Goal: Task Accomplishment & Management: Manage account settings

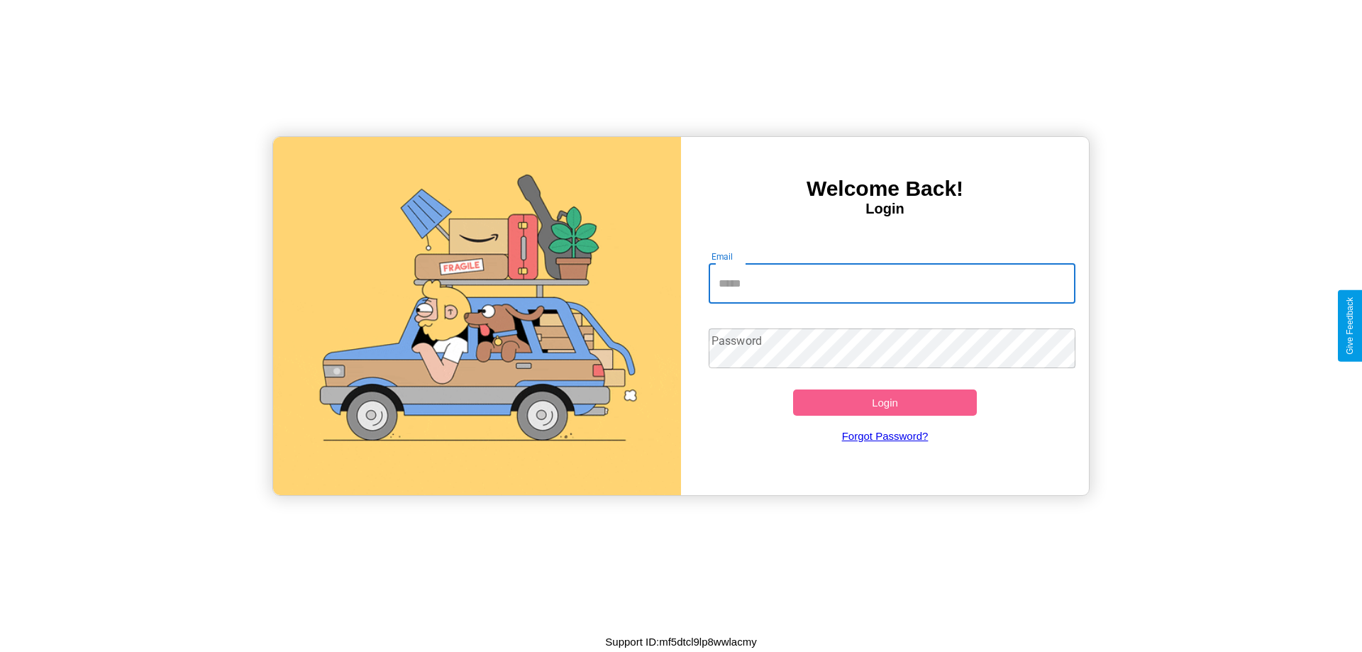
click at [892, 283] on input "Email" at bounding box center [893, 284] width 368 height 40
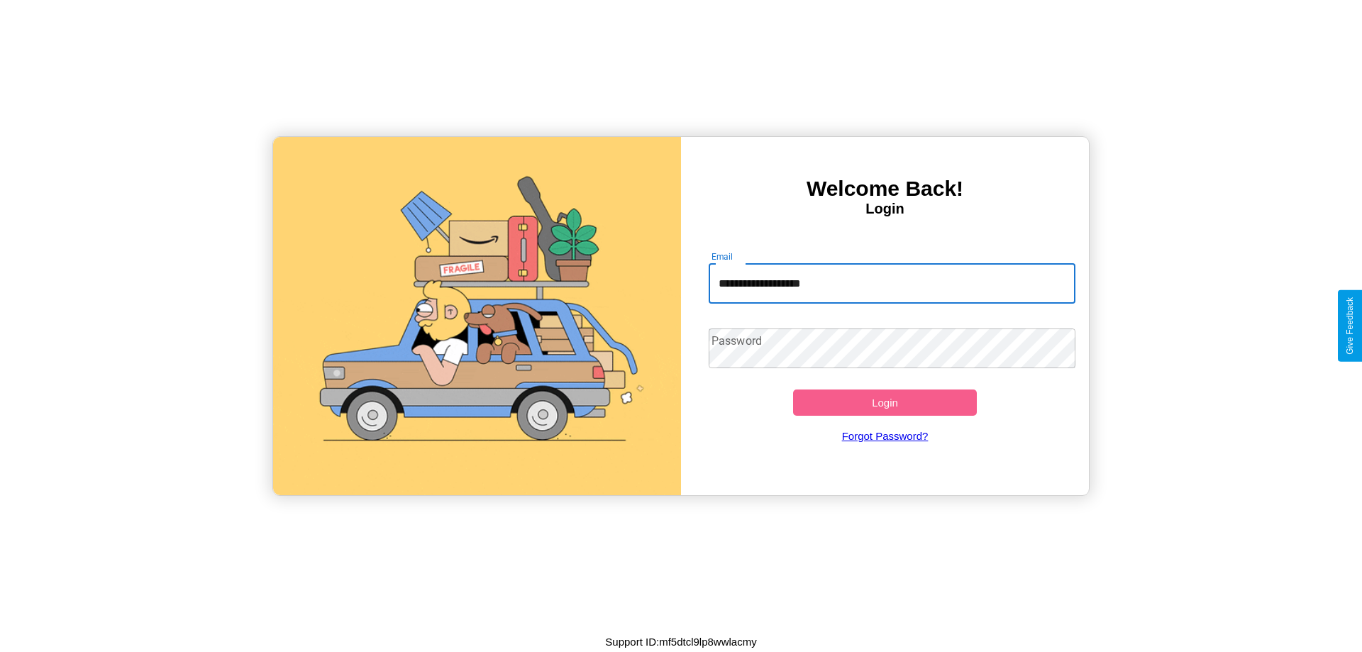
type input "**********"
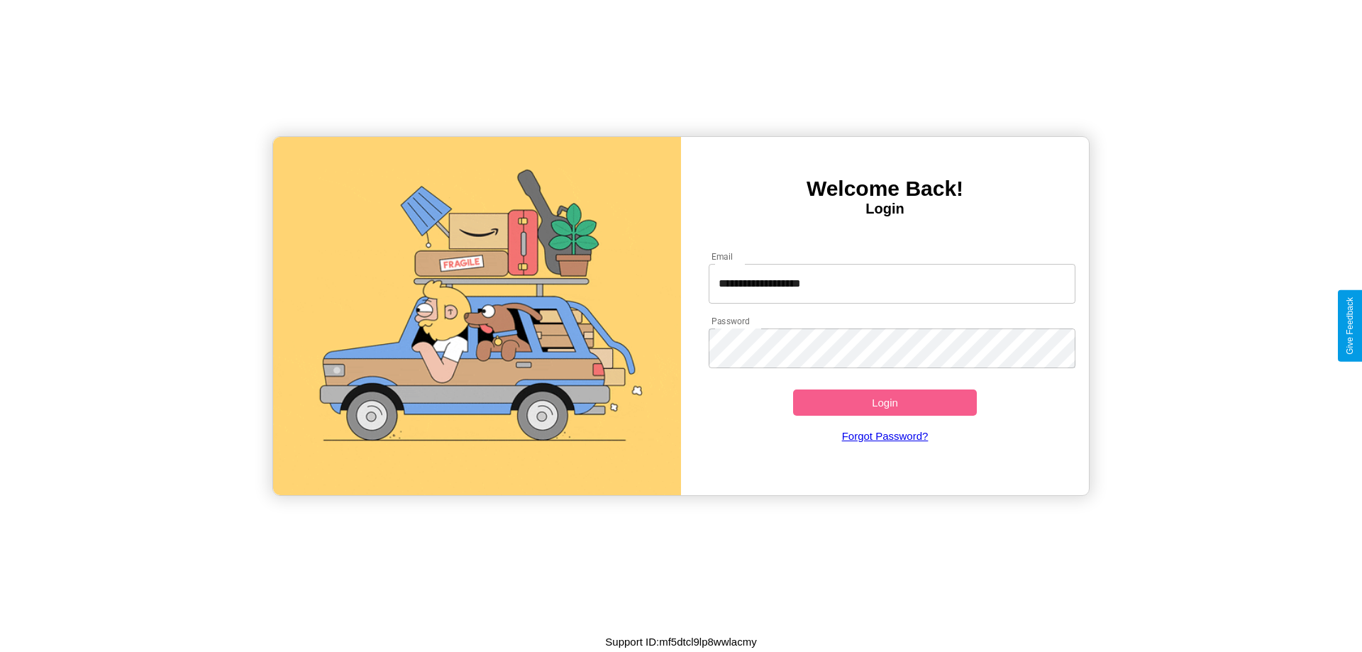
click at [885, 402] on button "Login" at bounding box center [885, 403] width 184 height 26
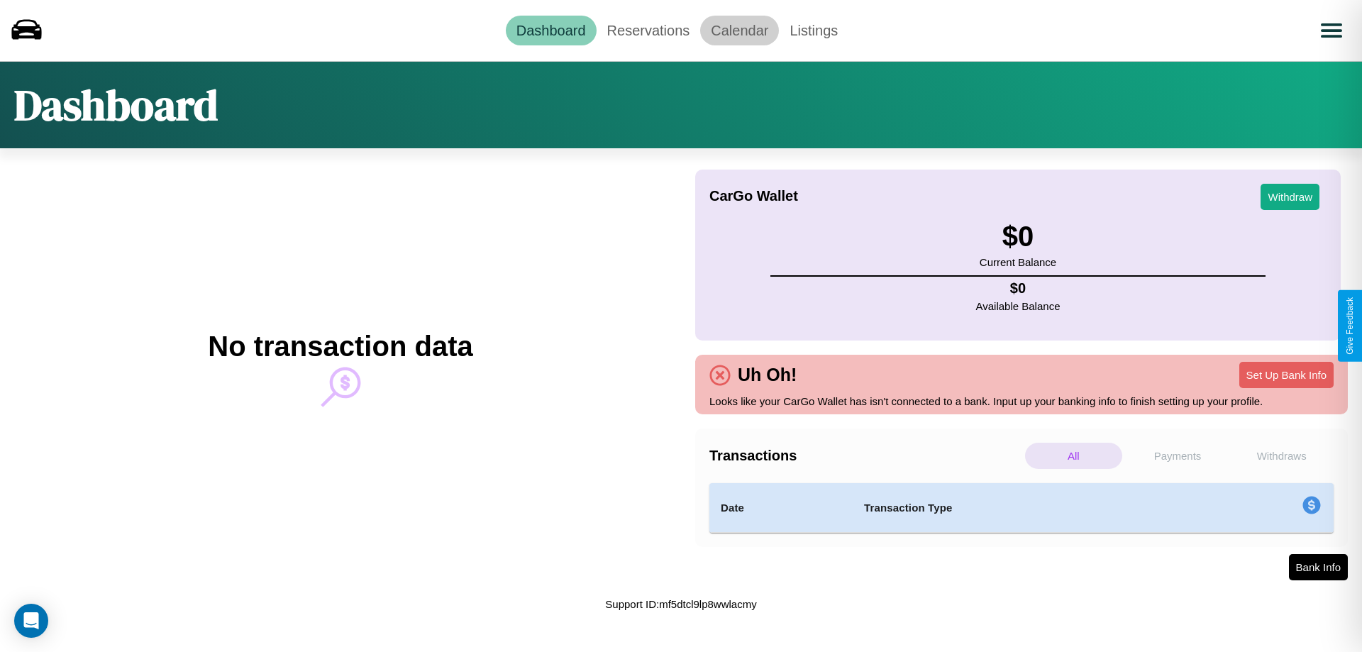
click at [739, 30] on link "Calendar" at bounding box center [739, 31] width 79 height 30
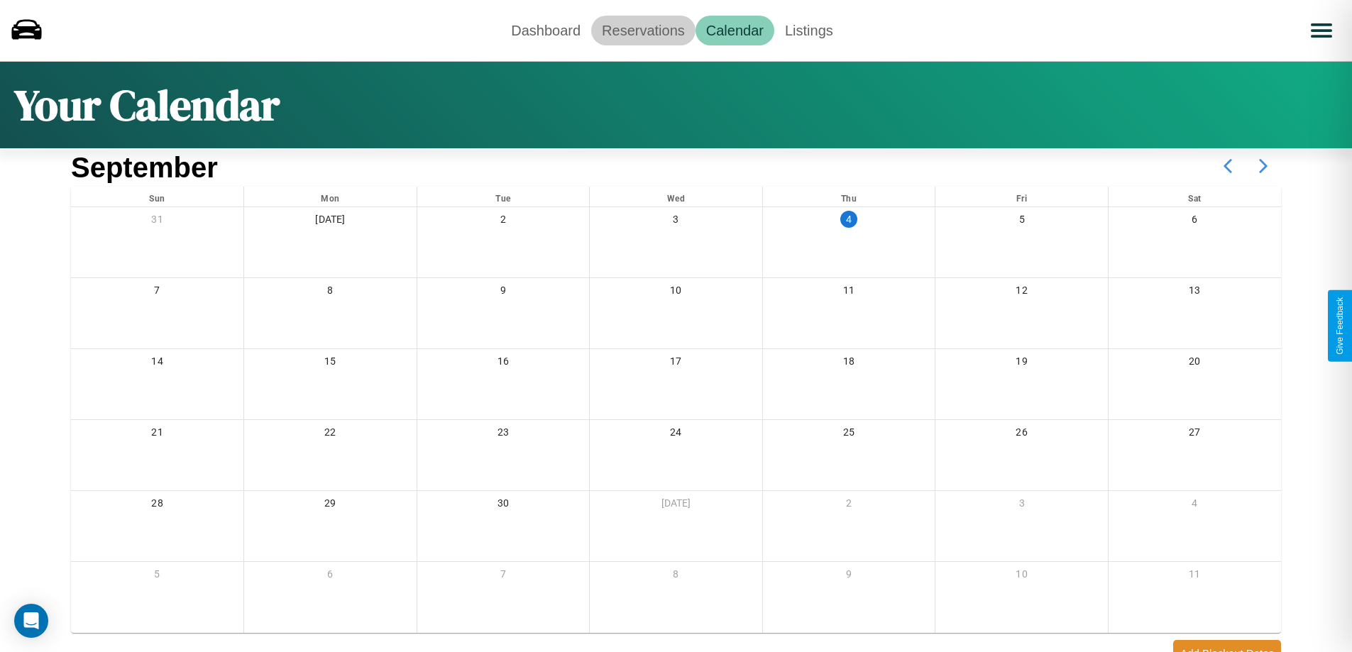
click at [643, 30] on link "Reservations" at bounding box center [643, 31] width 104 height 30
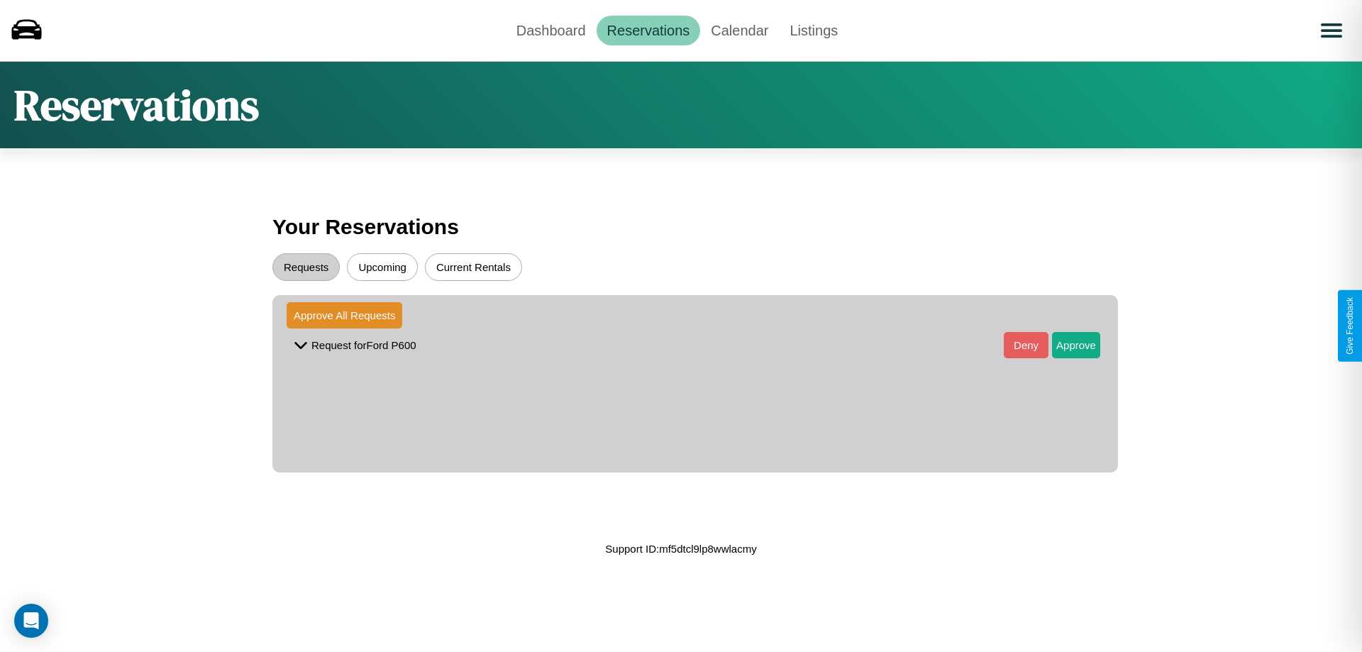
click at [382, 267] on button "Upcoming" at bounding box center [382, 267] width 71 height 28
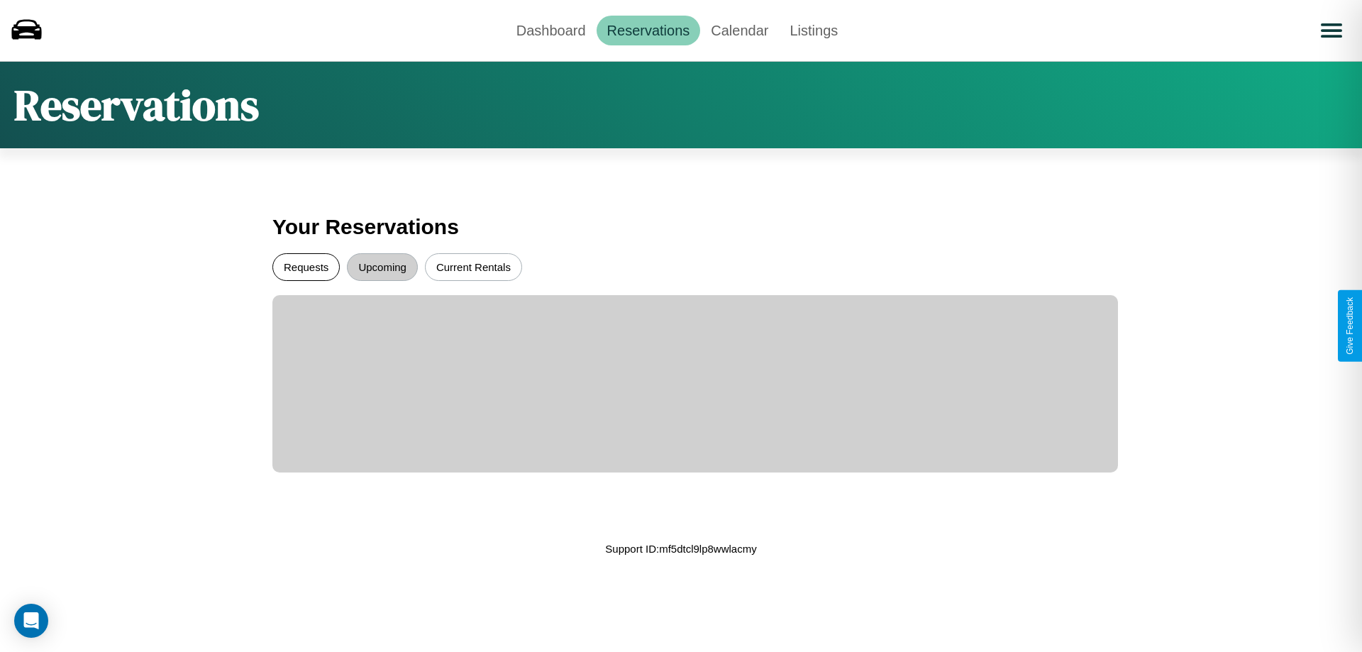
click at [306, 267] on button "Requests" at bounding box center [305, 267] width 67 height 28
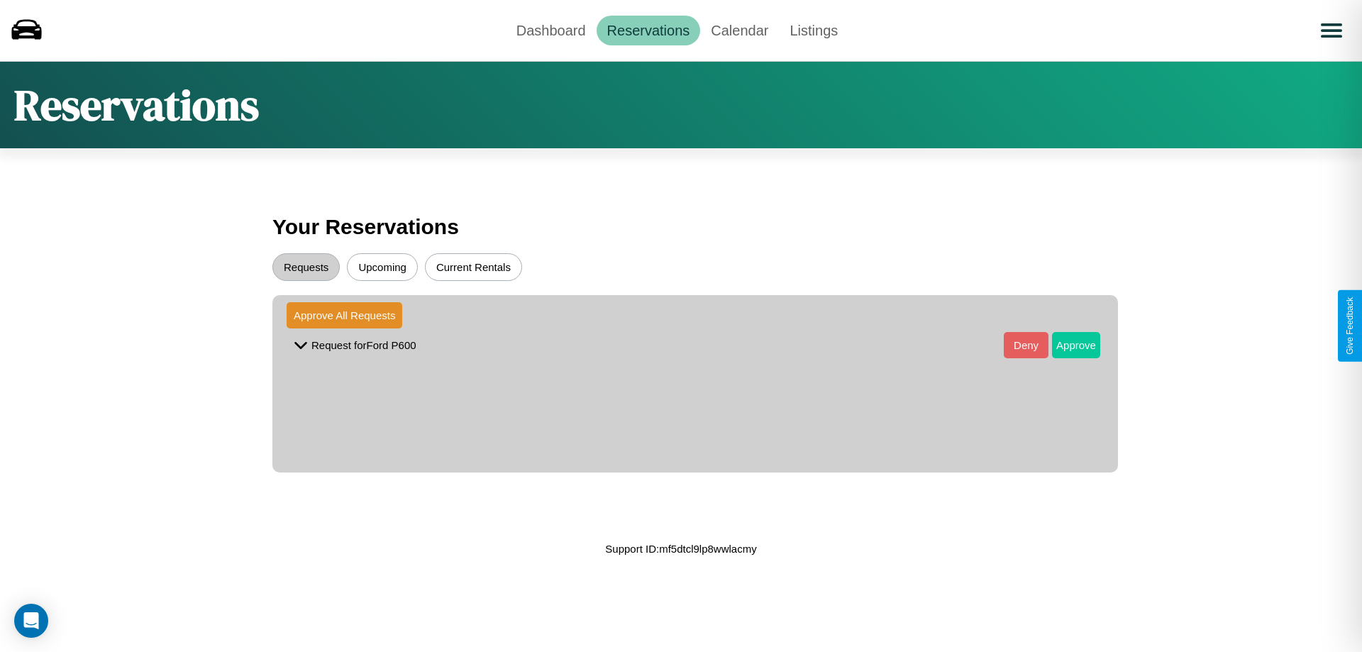
click at [1066, 345] on button "Approve" at bounding box center [1076, 345] width 48 height 26
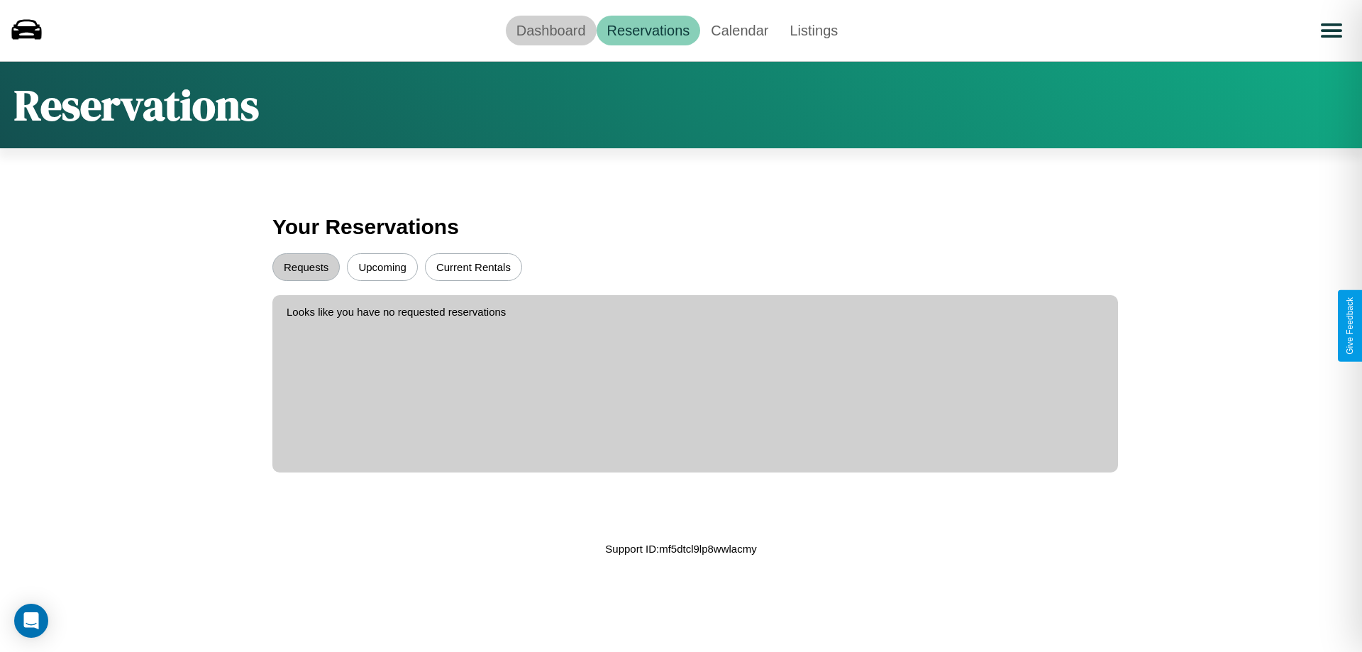
click at [551, 30] on link "Dashboard" at bounding box center [551, 31] width 91 height 30
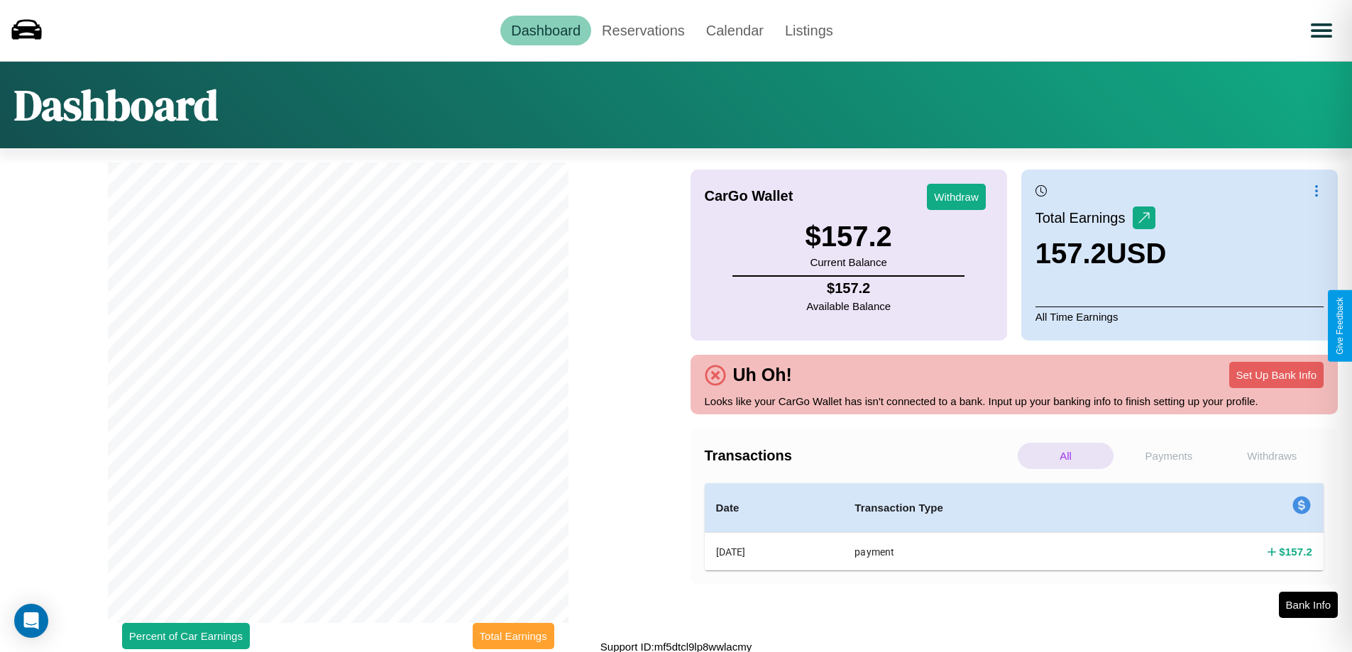
click at [513, 636] on button "Total Earnings" at bounding box center [514, 636] width 82 height 26
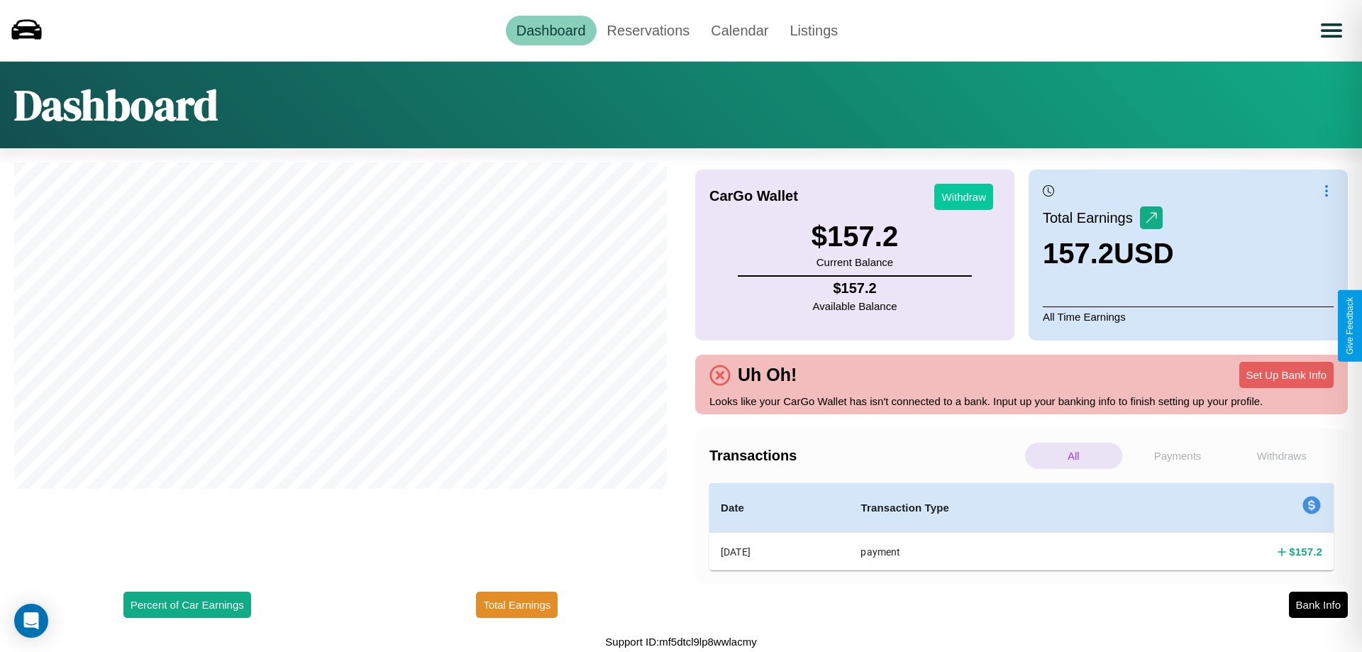
click at [963, 197] on button "Withdraw" at bounding box center [963, 197] width 59 height 26
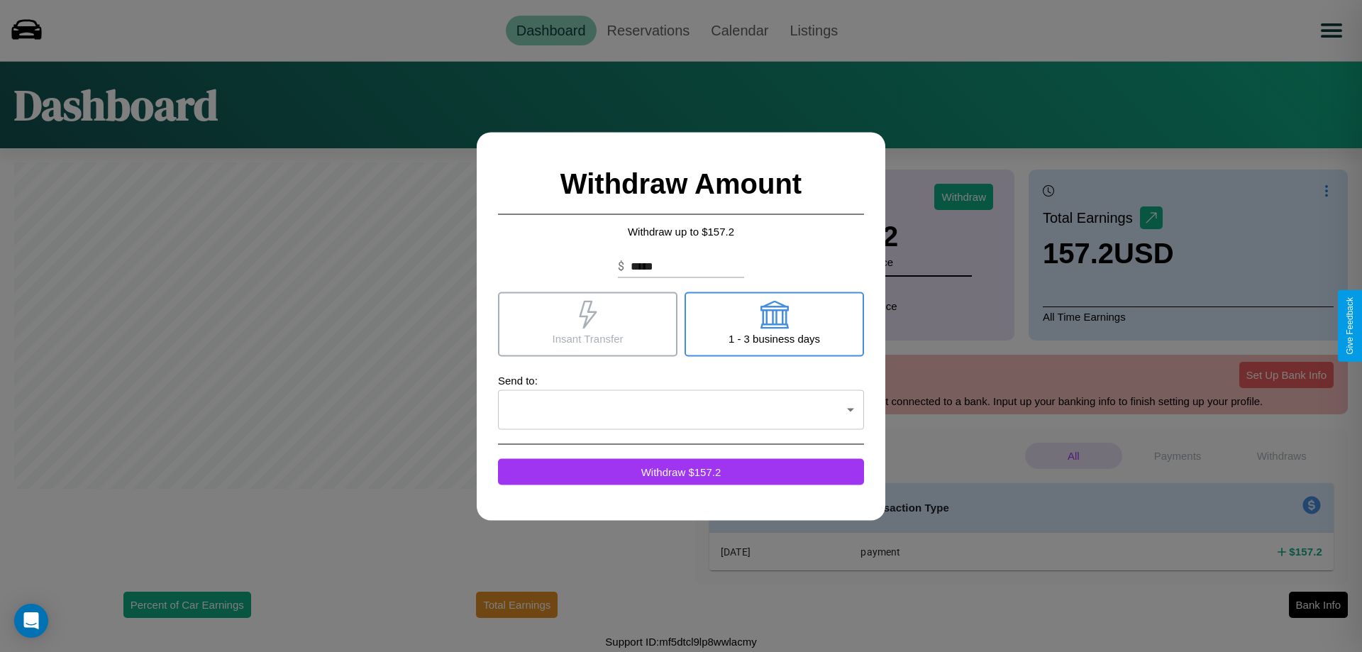
click at [587, 324] on icon at bounding box center [588, 314] width 18 height 28
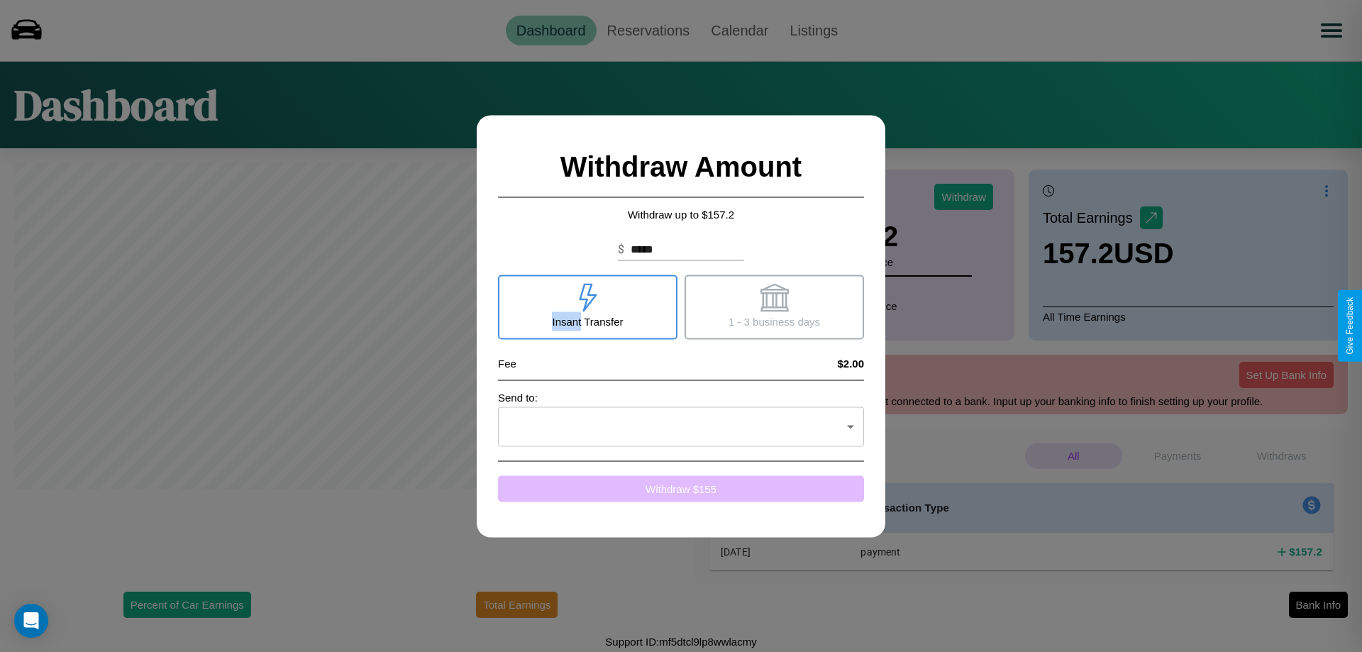
click at [681, 488] on button "Withdraw $ 155" at bounding box center [681, 488] width 366 height 26
